Goal: Check status: Check status

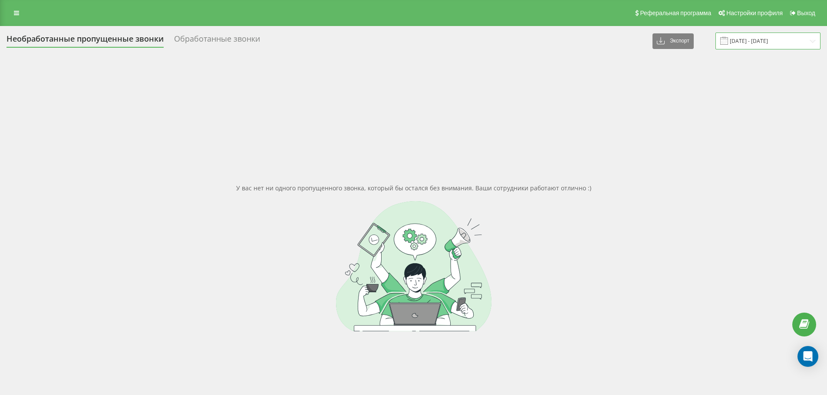
click at [752, 39] on input "[DATE] - [DATE]" at bounding box center [767, 41] width 105 height 17
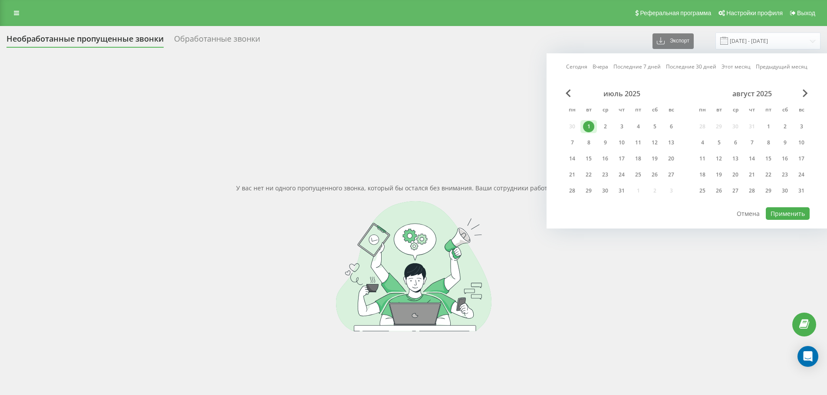
click at [800, 93] on div "август 2025" at bounding box center [751, 93] width 115 height 9
click at [801, 93] on div "август 2025" at bounding box center [751, 93] width 115 height 9
drag, startPoint x: 802, startPoint y: 92, endPoint x: 807, endPoint y: 92, distance: 4.9
click at [802, 92] on div "июль 2025 пн вт ср чт пт сб вс 30 1 2 3 4 5 6 7 8 9 10 11 12 13 14 15 16 17 18 …" at bounding box center [687, 147] width 246 height 117
click at [807, 92] on span "Next Month" at bounding box center [804, 93] width 5 height 8
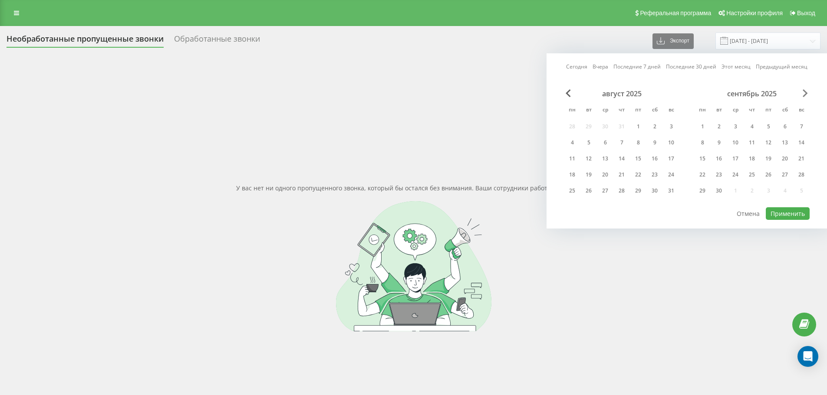
click at [807, 92] on span "Next Month" at bounding box center [804, 93] width 5 height 8
click at [567, 94] on span "Previous Month" at bounding box center [567, 93] width 5 height 8
click at [568, 175] on div "22" at bounding box center [571, 174] width 11 height 11
click at [590, 174] on div "23" at bounding box center [588, 174] width 11 height 11
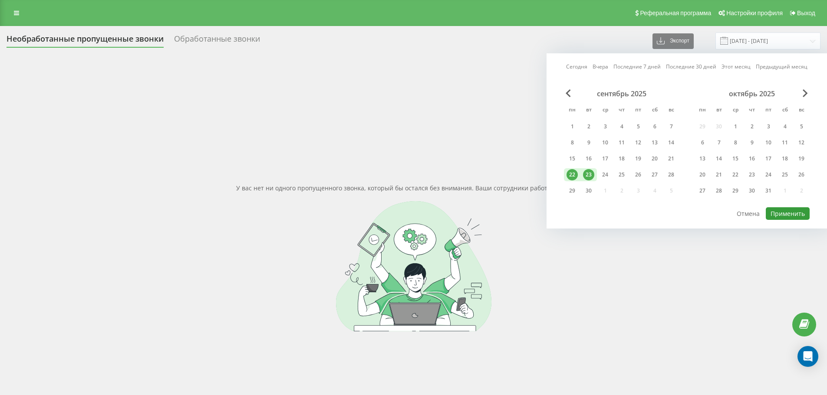
click at [801, 214] on button "Применить" at bounding box center [787, 213] width 44 height 13
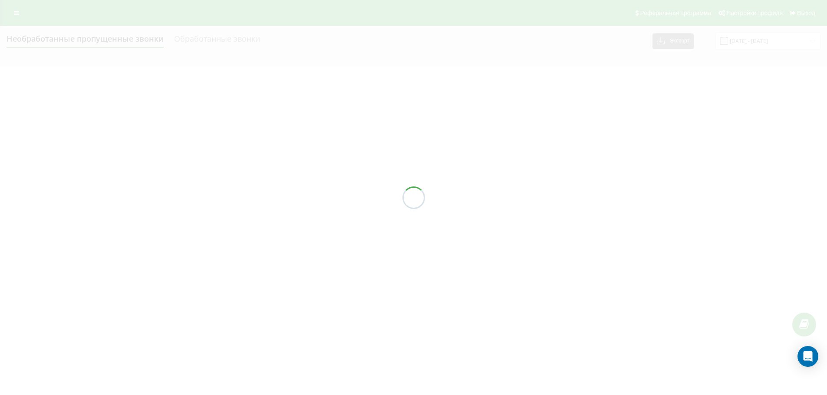
type input "[DATE] - [DATE]"
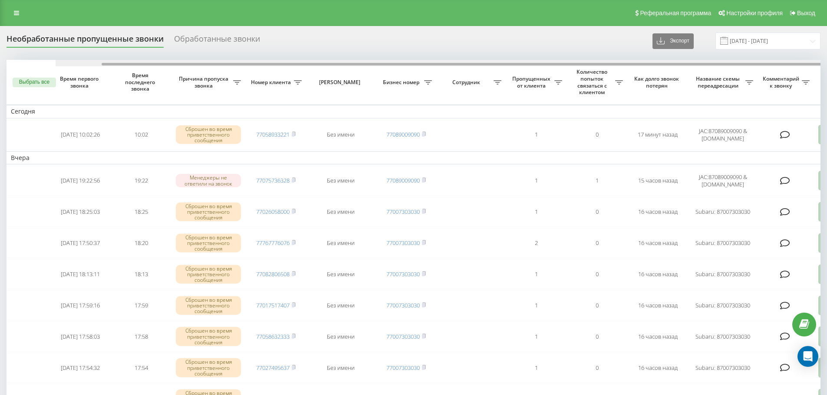
scroll to position [0, 54]
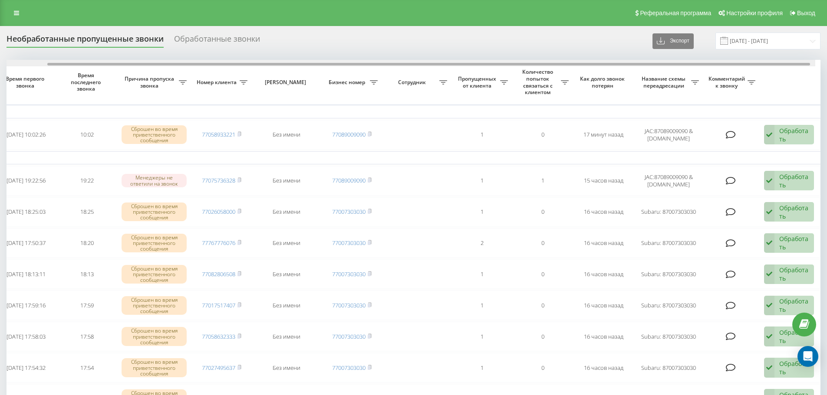
drag, startPoint x: 673, startPoint y: 63, endPoint x: 754, endPoint y: 65, distance: 81.6
click at [750, 64] on div at bounding box center [428, 64] width 762 height 3
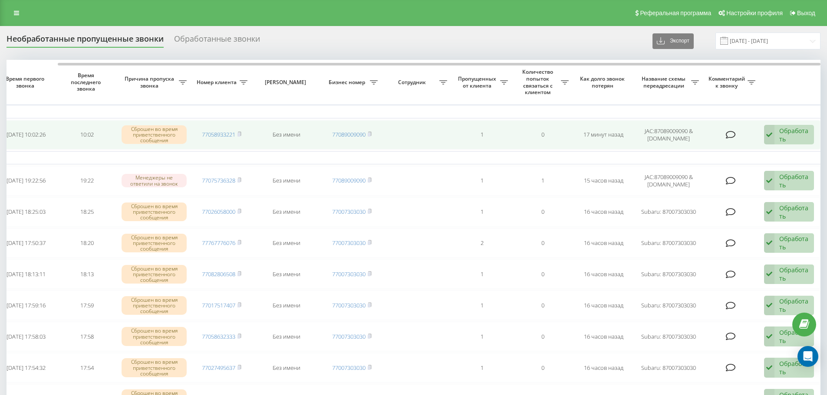
click at [785, 131] on div "Обработать" at bounding box center [794, 135] width 30 height 16
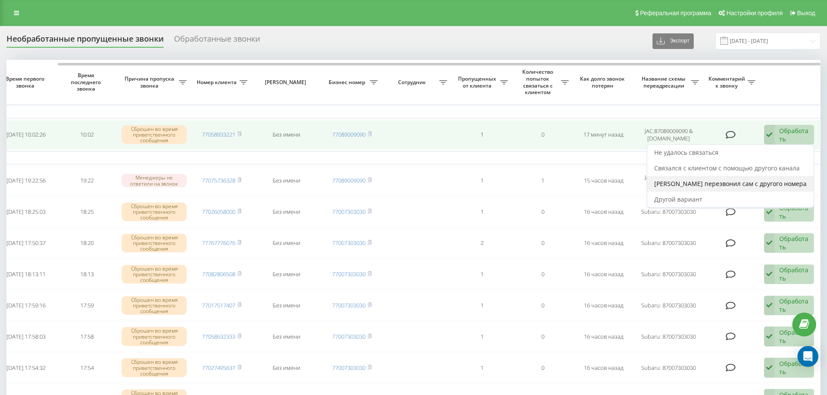
click at [722, 185] on span "[PERSON_NAME] перезвонил сам с другого номера" at bounding box center [730, 184] width 152 height 8
